Goal: Book appointment/travel/reservation

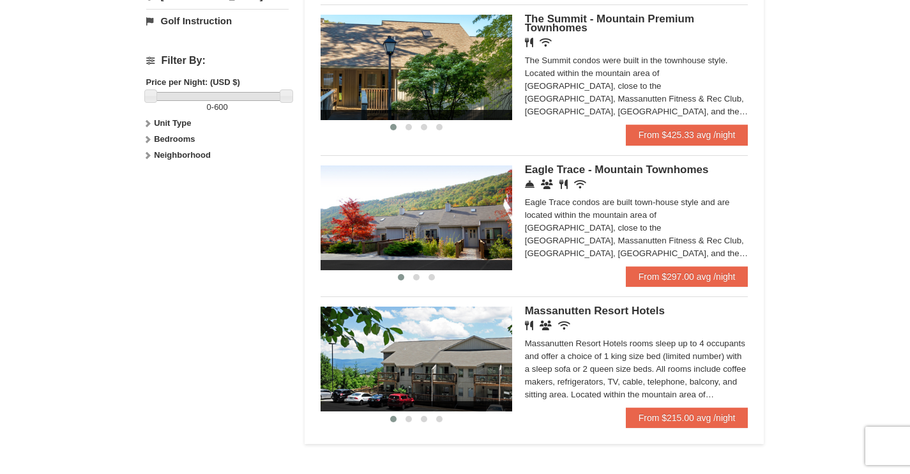
scroll to position [684, 0]
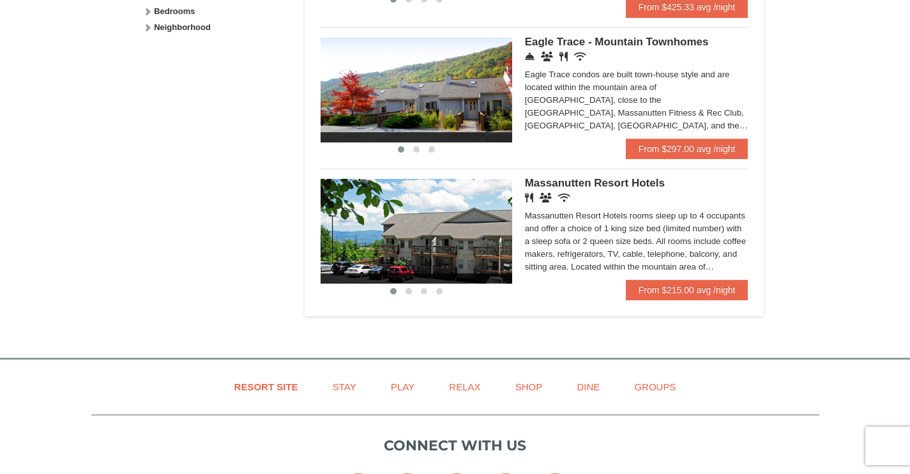
click at [498, 224] on img at bounding box center [417, 231] width 192 height 105
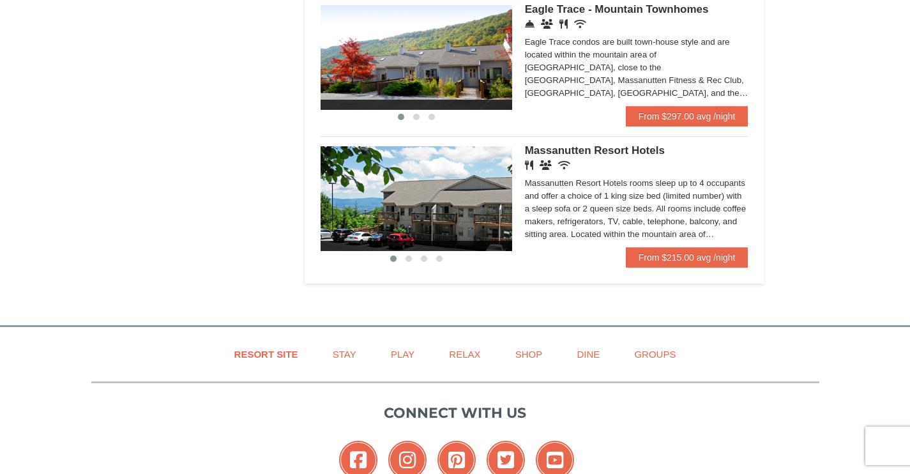
scroll to position [600, 0]
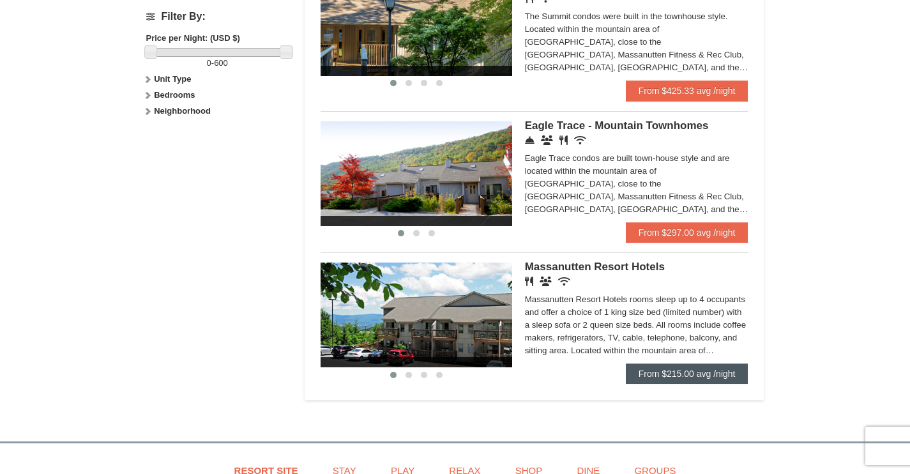
click at [673, 369] on link "From $215.00 avg /night" at bounding box center [687, 373] width 123 height 20
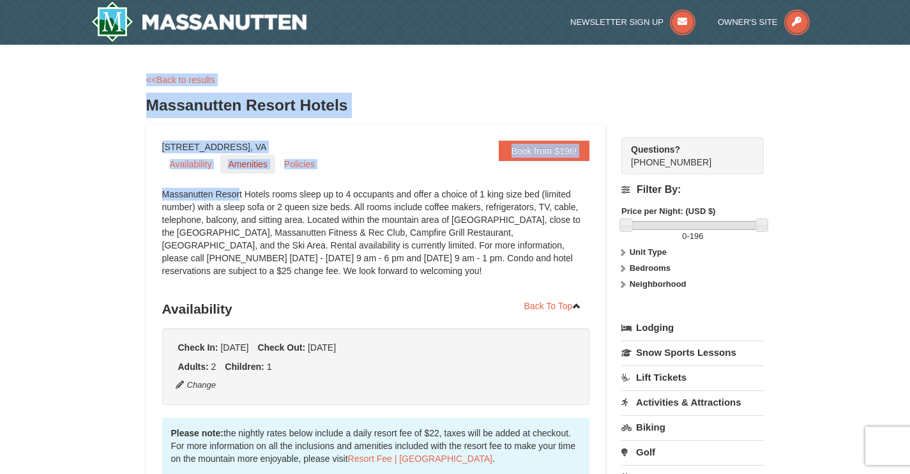
click at [254, 166] on link "Amenities" at bounding box center [247, 164] width 54 height 19
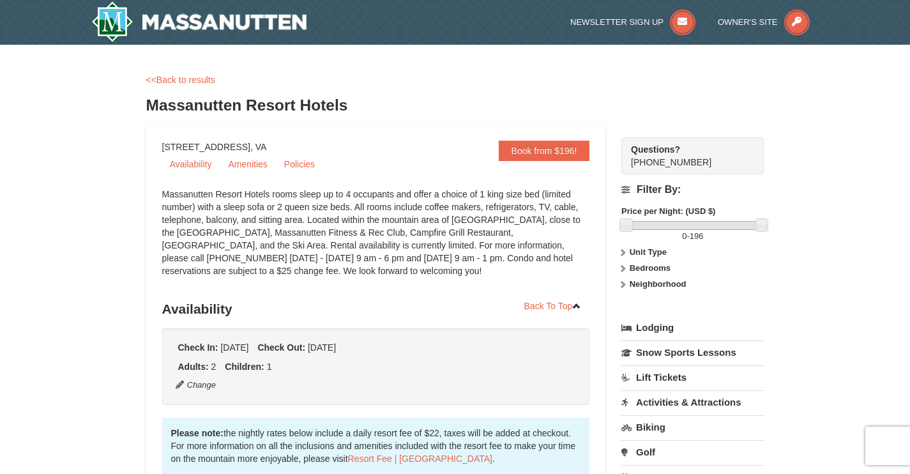
click at [160, 79] on link "<<Back to results" at bounding box center [180, 80] width 69 height 10
click at [532, 147] on link "Book from $196!" at bounding box center [544, 151] width 91 height 20
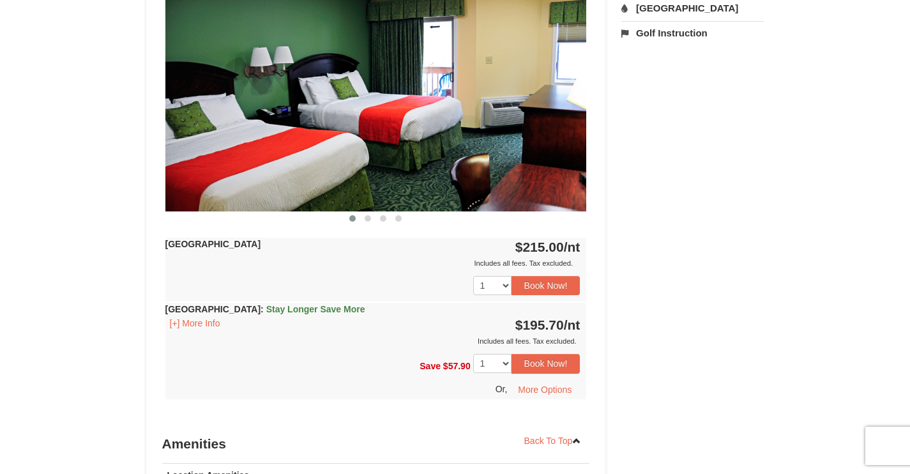
scroll to position [457, 0]
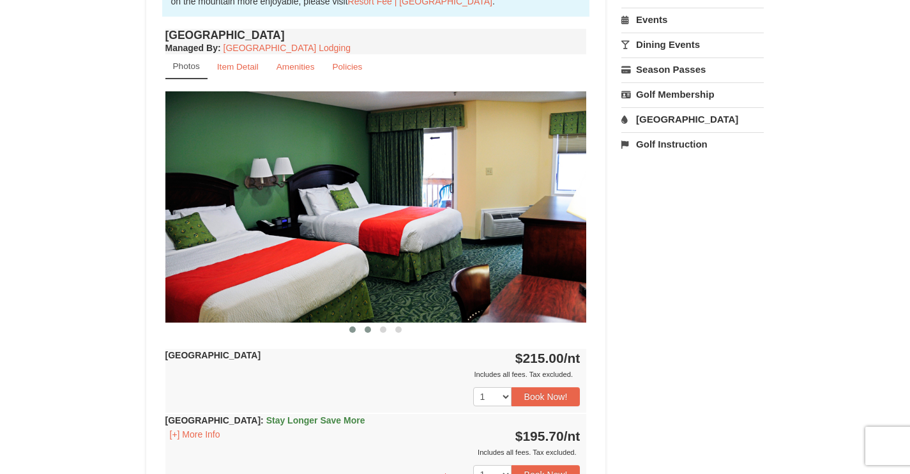
click at [365, 332] on button at bounding box center [367, 329] width 15 height 13
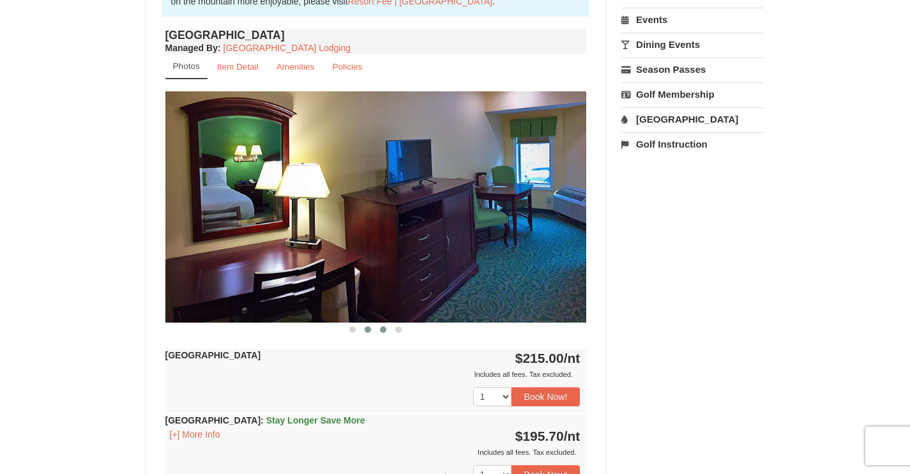
click at [383, 330] on span at bounding box center [383, 329] width 6 height 6
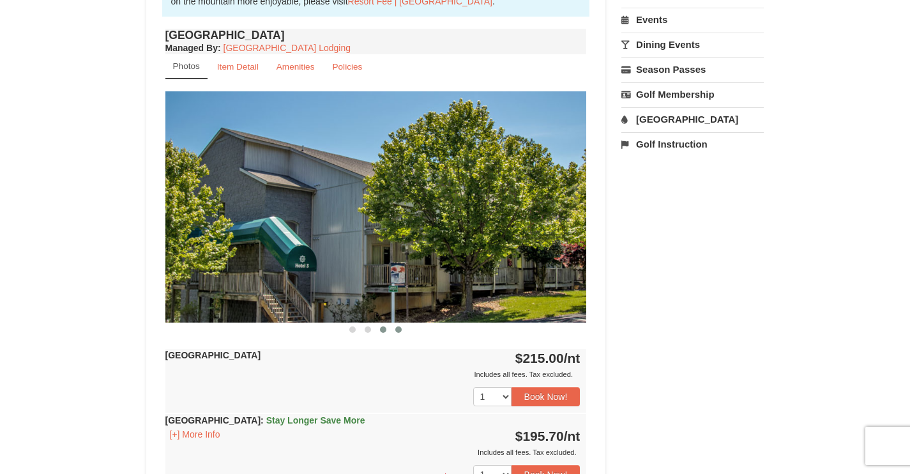
click at [398, 329] on span at bounding box center [398, 329] width 6 height 6
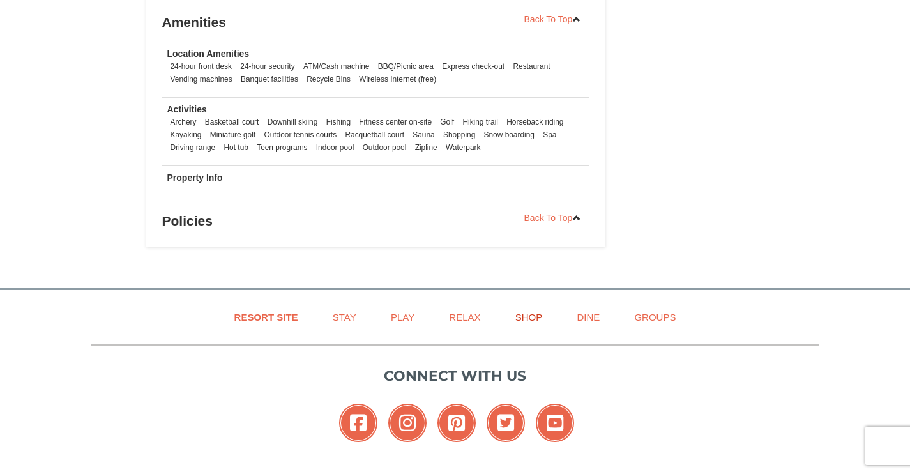
scroll to position [720, 0]
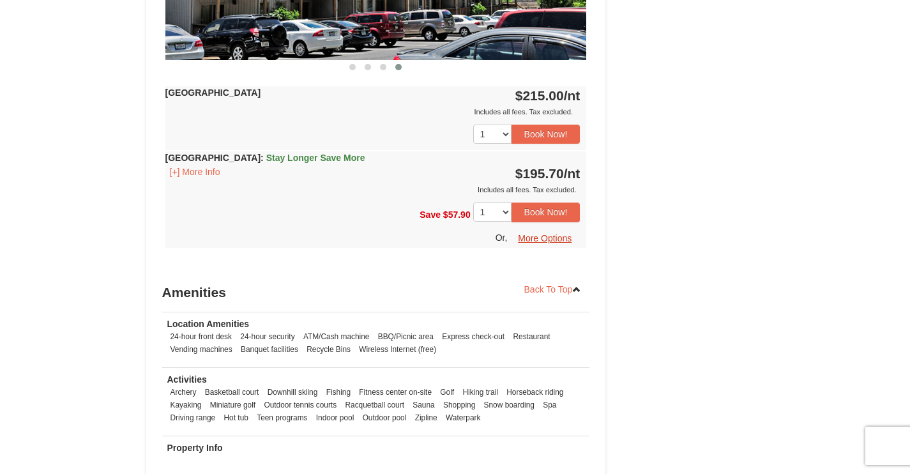
click at [533, 236] on button "More Options" at bounding box center [545, 238] width 70 height 19
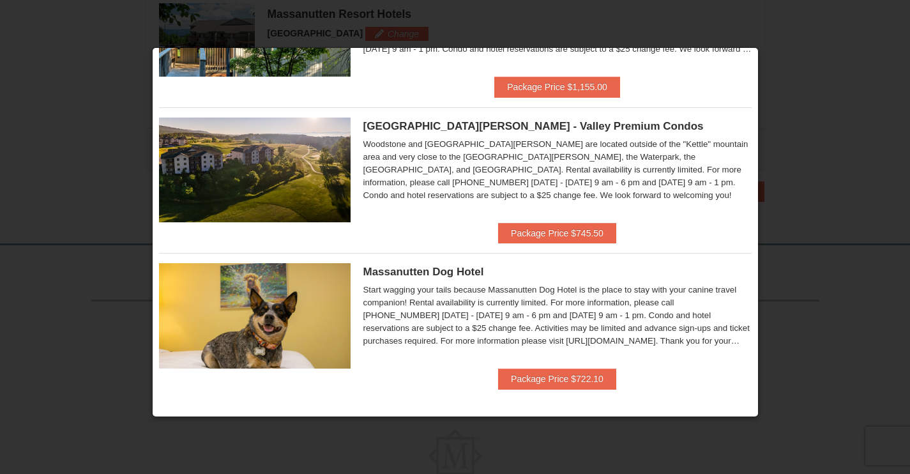
scroll to position [491, 0]
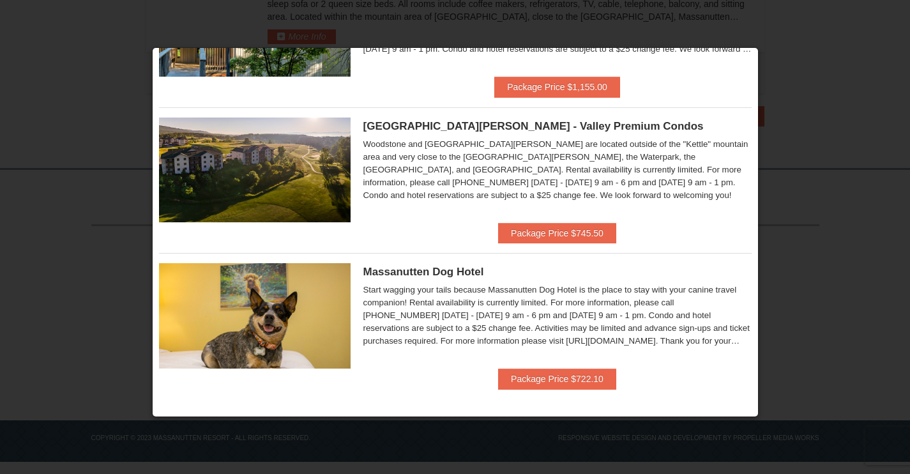
click at [802, 118] on div at bounding box center [455, 237] width 910 height 474
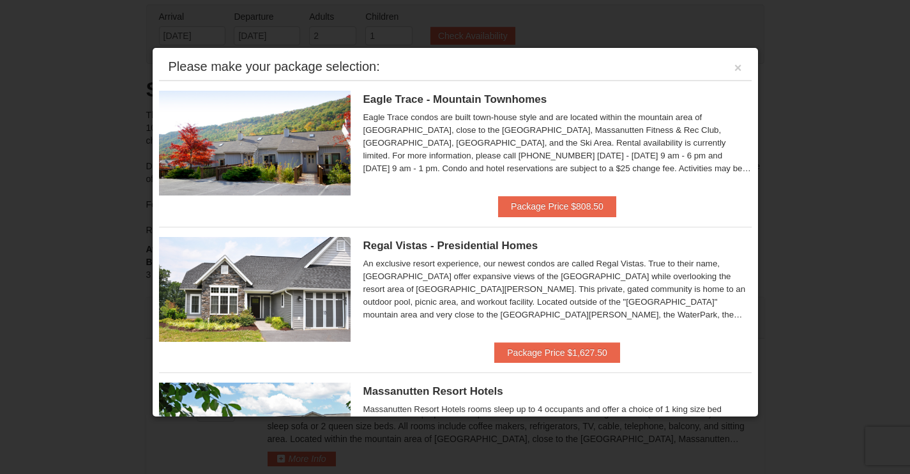
drag, startPoint x: 102, startPoint y: 118, endPoint x: 496, endPoint y: 9, distance: 409.0
click at [101, 118] on div at bounding box center [455, 237] width 910 height 474
click at [735, 68] on button "×" at bounding box center [739, 67] width 8 height 13
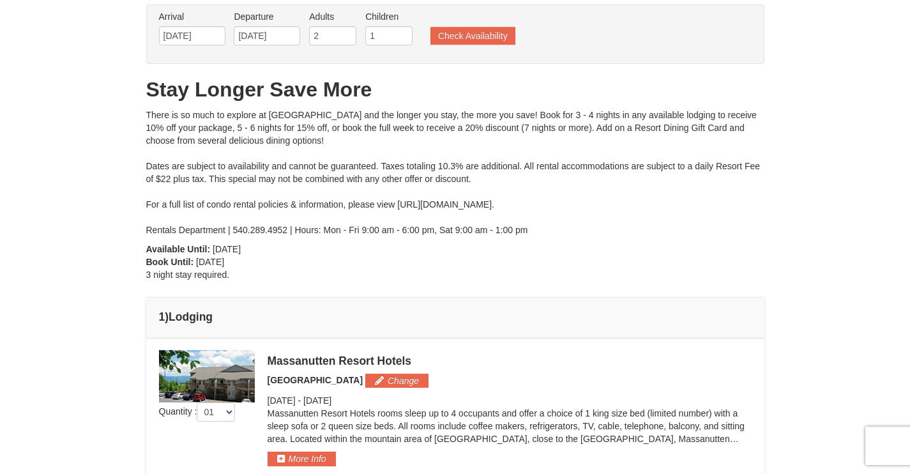
scroll to position [286, 0]
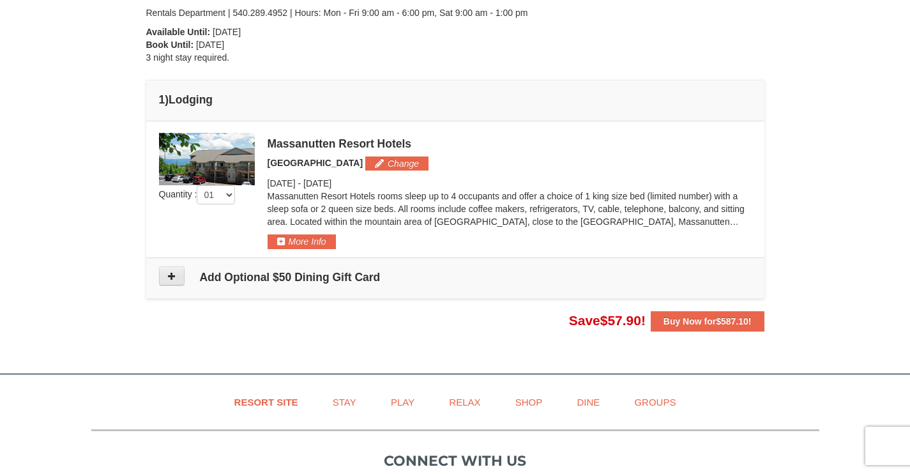
click at [173, 276] on icon at bounding box center [171, 275] width 9 height 9
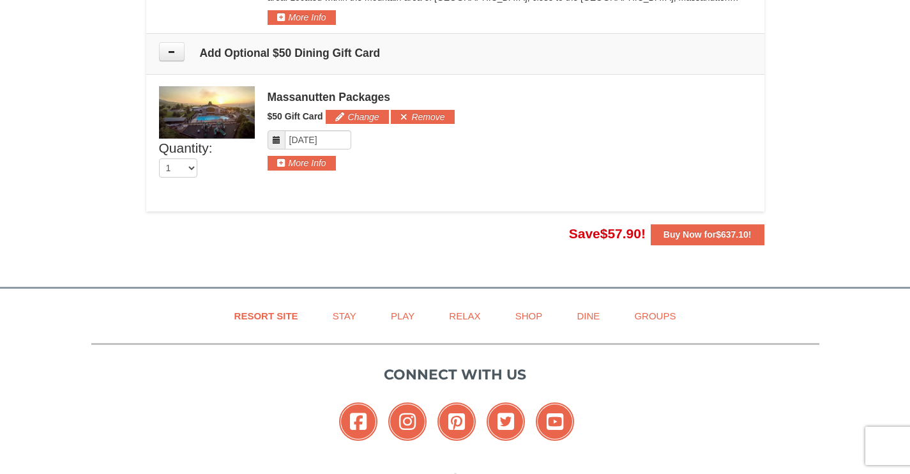
scroll to position [468, 0]
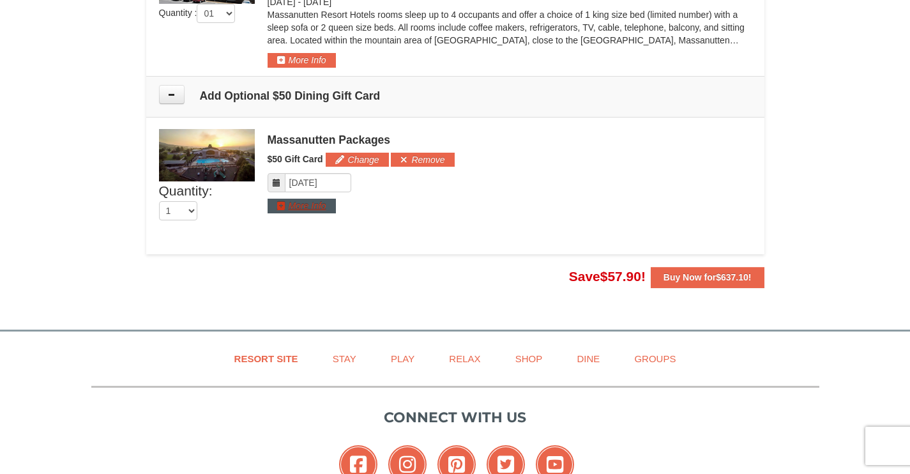
click at [308, 208] on button "More Info" at bounding box center [302, 206] width 68 height 14
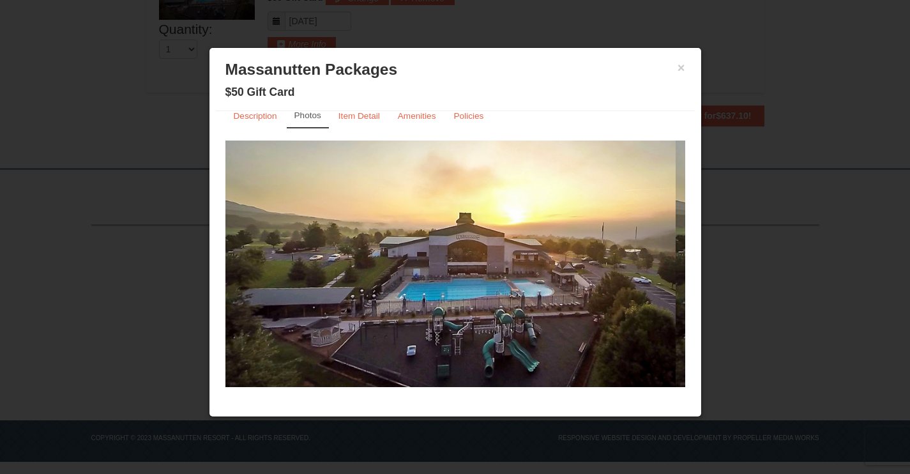
scroll to position [15, 0]
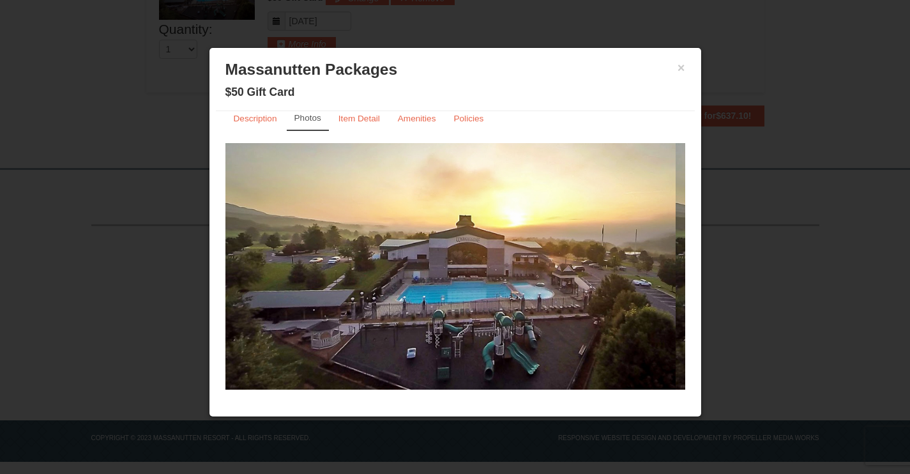
click at [376, 119] on small "Item Detail" at bounding box center [360, 119] width 42 height 10
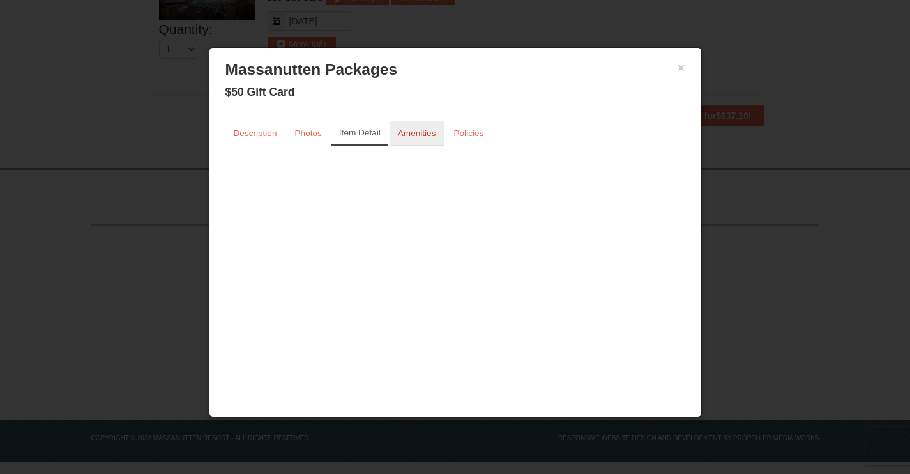
click at [419, 132] on small "Amenities" at bounding box center [417, 133] width 38 height 10
click at [263, 130] on small "Description" at bounding box center [255, 133] width 43 height 10
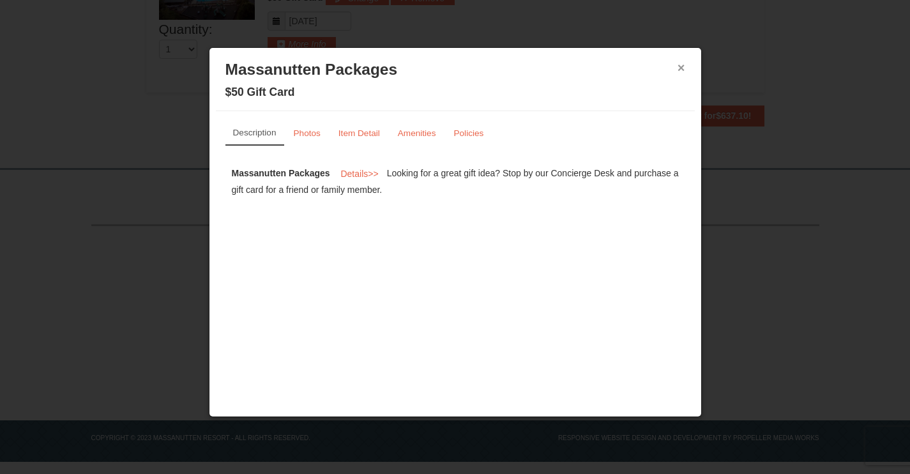
click at [682, 68] on button "×" at bounding box center [682, 67] width 8 height 13
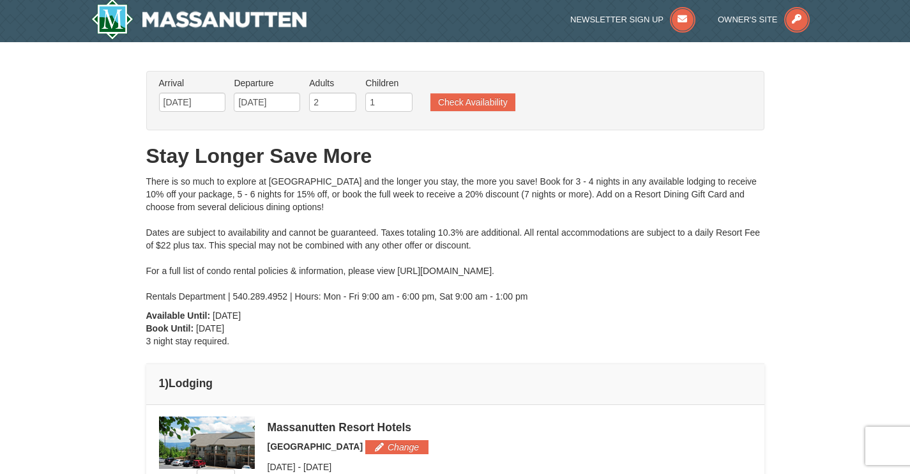
scroll to position [388, 0]
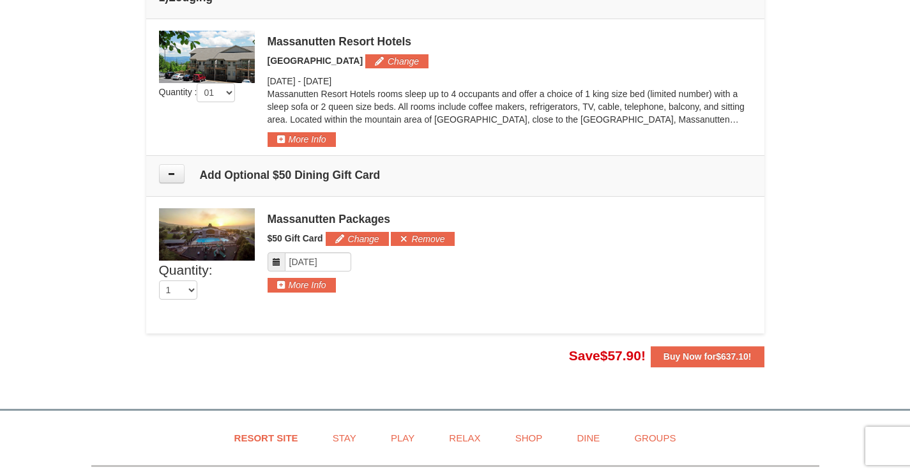
click at [279, 265] on icon at bounding box center [276, 261] width 9 height 9
click at [277, 256] on span at bounding box center [277, 261] width 18 height 19
click at [317, 259] on input "Please format dates MM/DD/YYYY" at bounding box center [318, 261] width 66 height 19
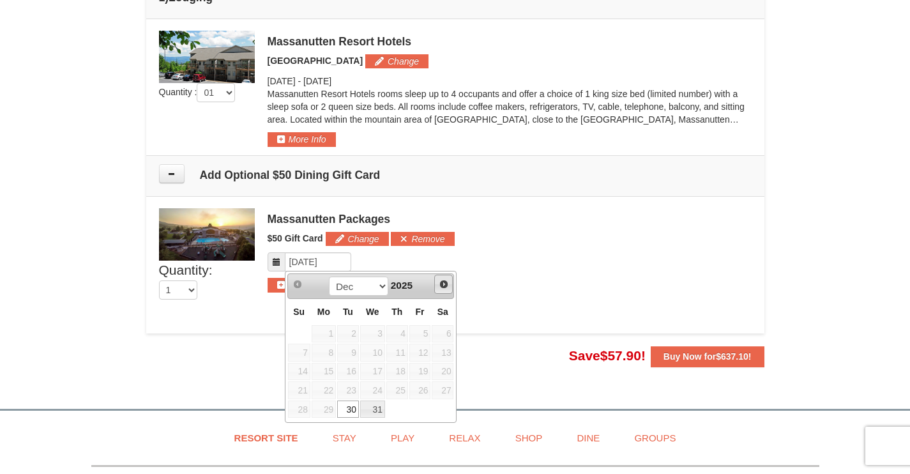
click at [441, 284] on span "Next" at bounding box center [444, 284] width 10 height 10
click at [302, 283] on span "Prev" at bounding box center [298, 284] width 10 height 10
click at [528, 243] on h5 "$50 Gift Card Change Add Remove" at bounding box center [510, 239] width 484 height 14
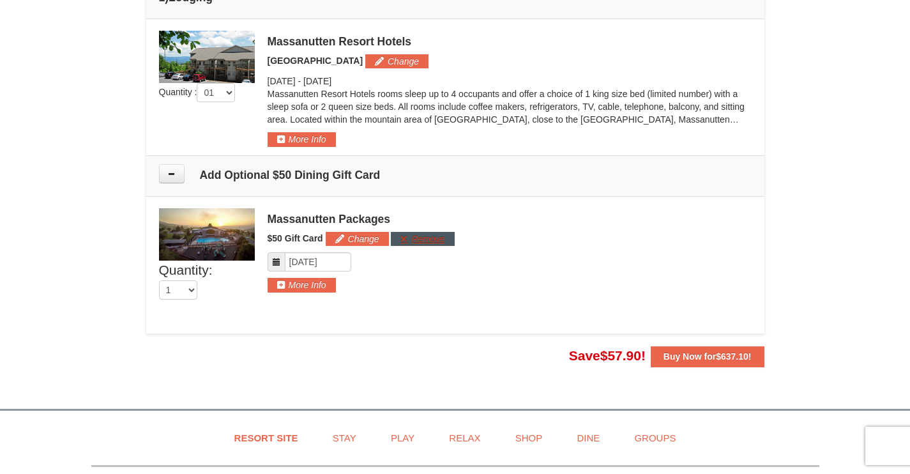
click at [423, 240] on button "Remove" at bounding box center [422, 239] width 63 height 14
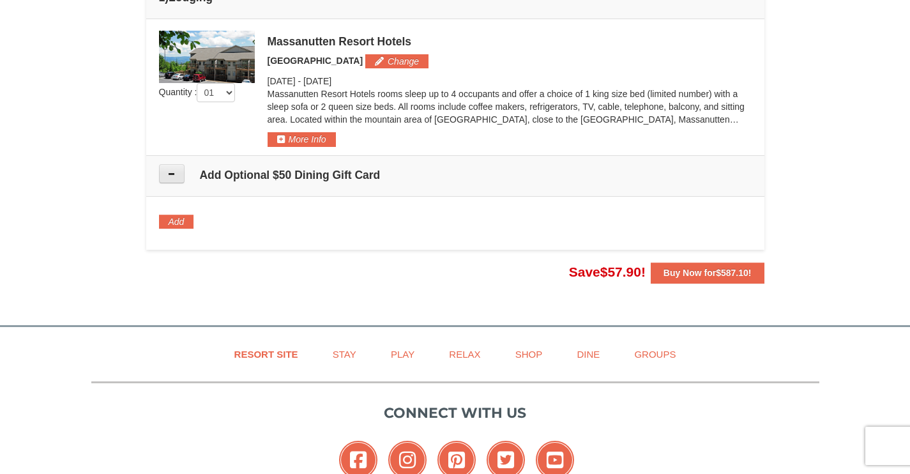
click at [176, 178] on button at bounding box center [172, 173] width 26 height 19
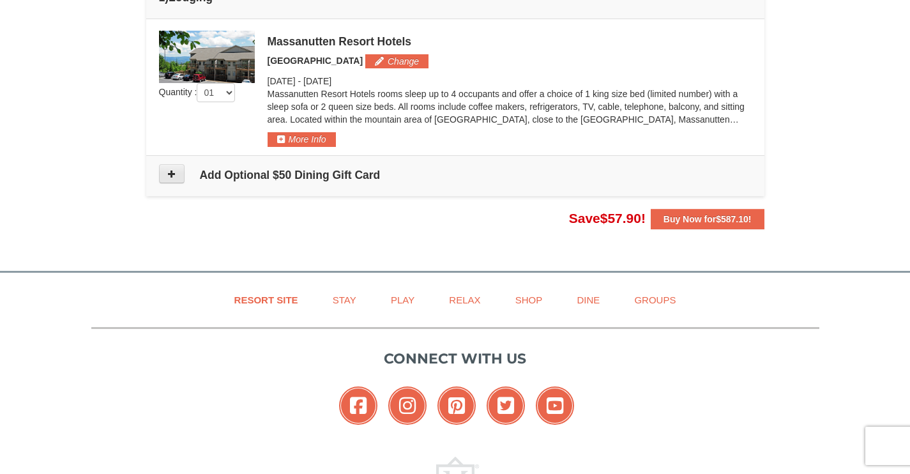
click at [172, 175] on icon at bounding box center [171, 173] width 9 height 9
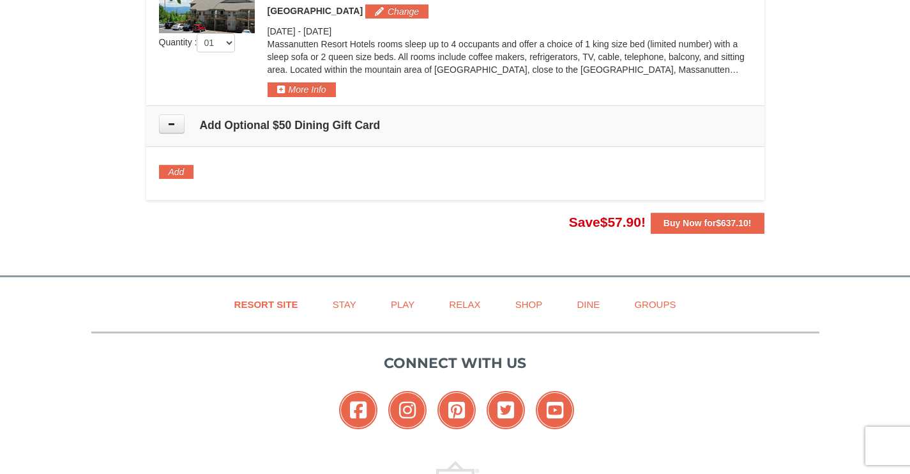
scroll to position [333, 0]
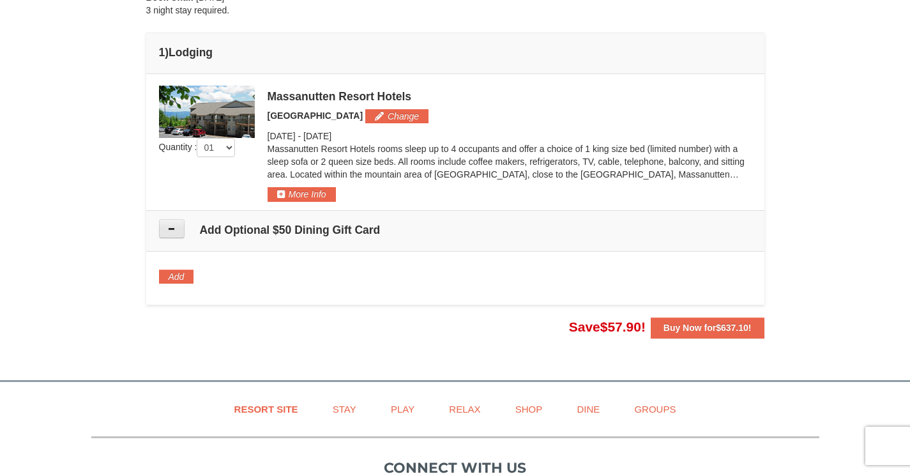
click at [173, 232] on icon at bounding box center [171, 228] width 9 height 9
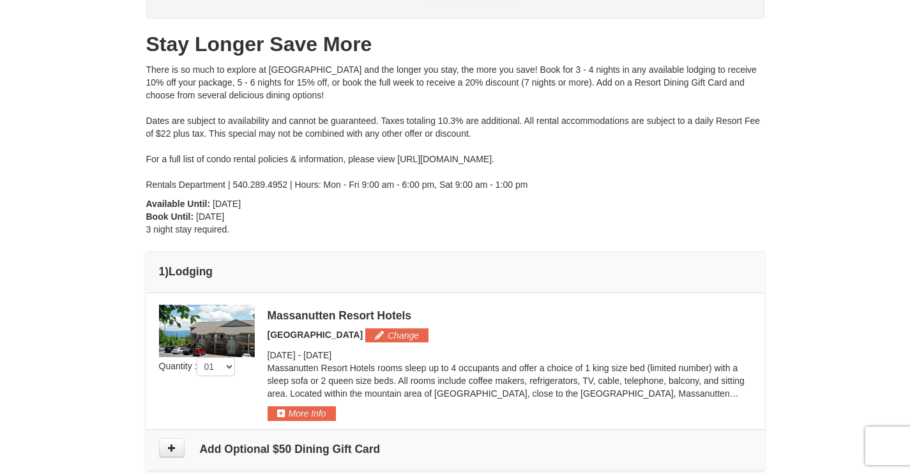
scroll to position [219, 0]
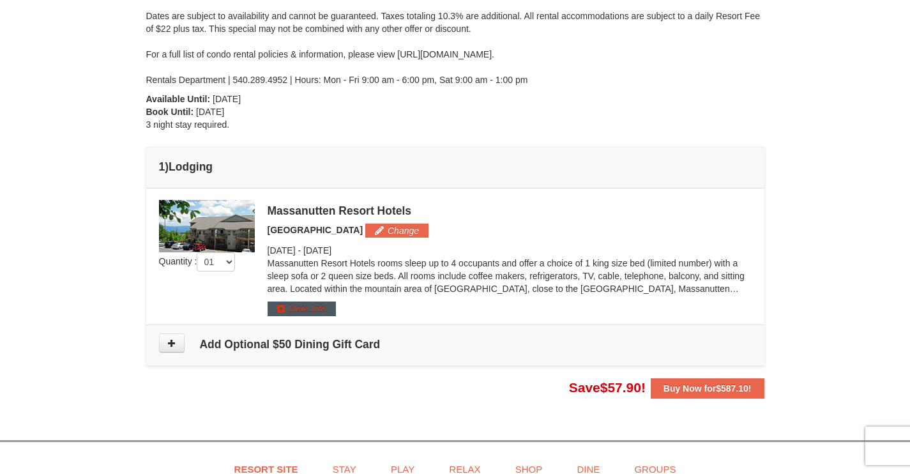
click at [318, 310] on button "More Info" at bounding box center [302, 309] width 68 height 14
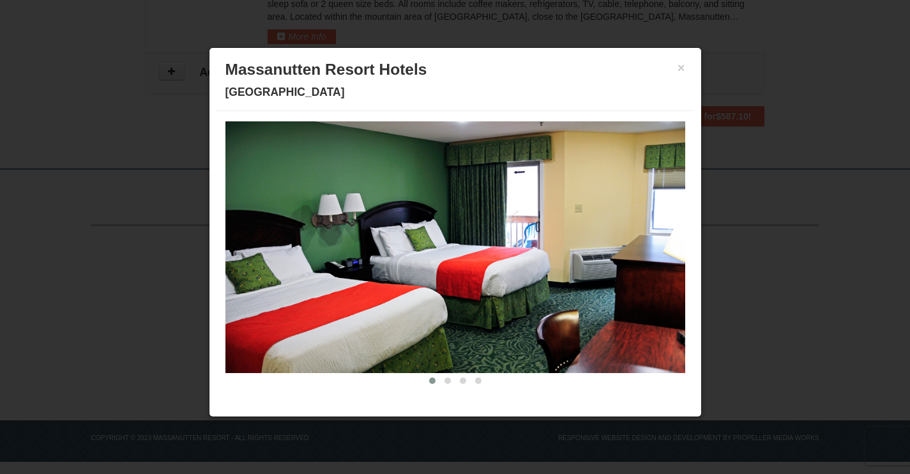
scroll to position [0, 0]
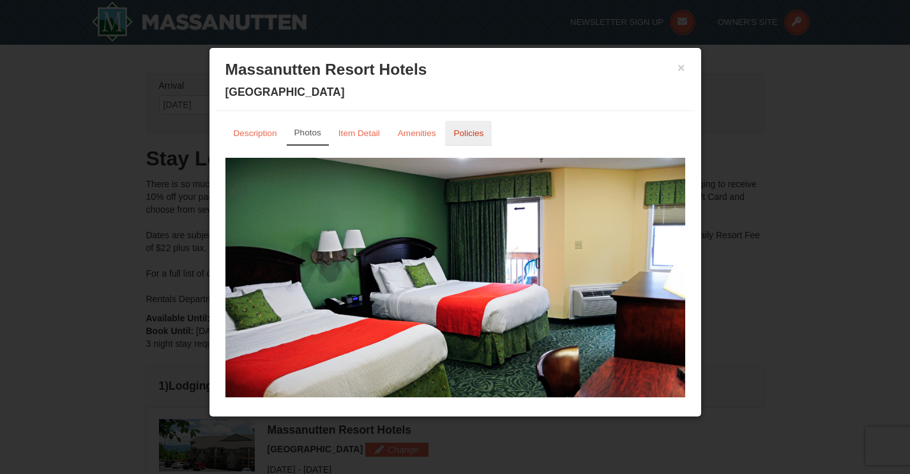
click at [474, 135] on small "Policies" at bounding box center [469, 133] width 30 height 10
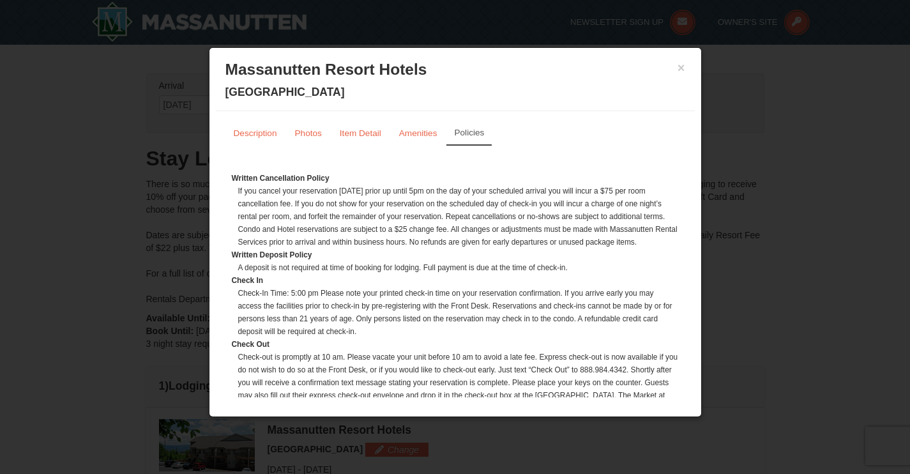
click at [683, 68] on button "×" at bounding box center [682, 67] width 8 height 13
